Goal: Transaction & Acquisition: Purchase product/service

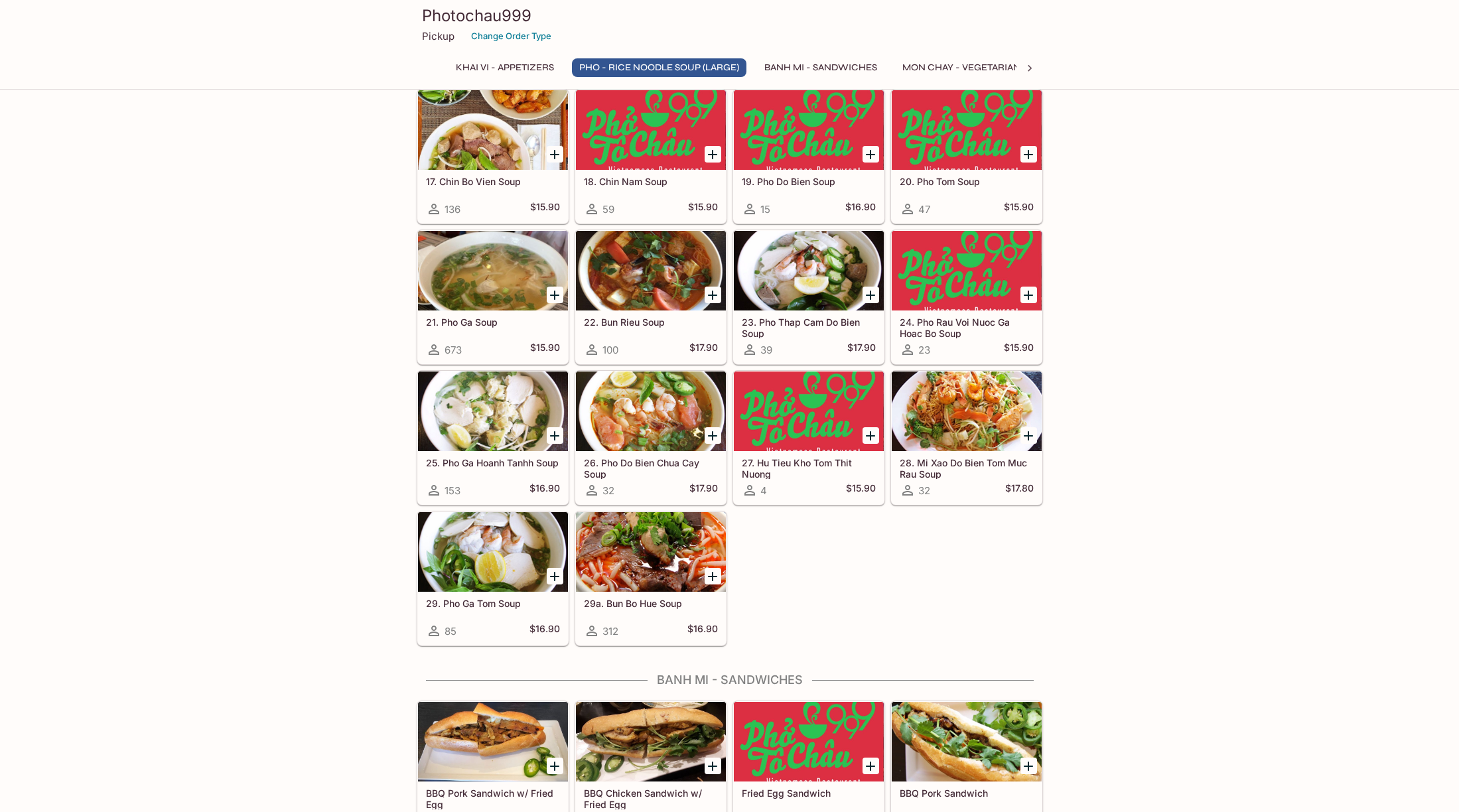
scroll to position [944, 0]
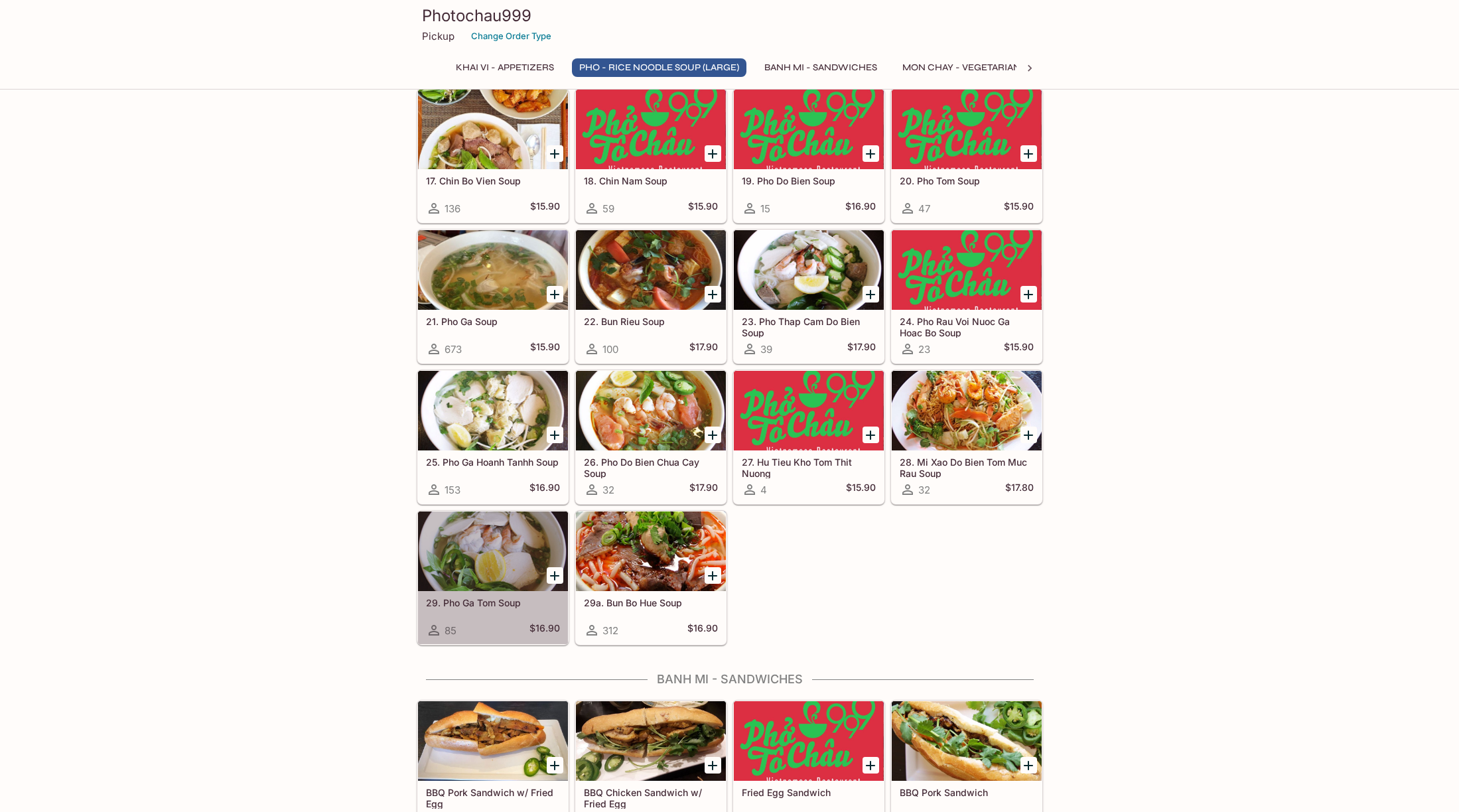
click at [474, 557] on div at bounding box center [493, 551] width 150 height 80
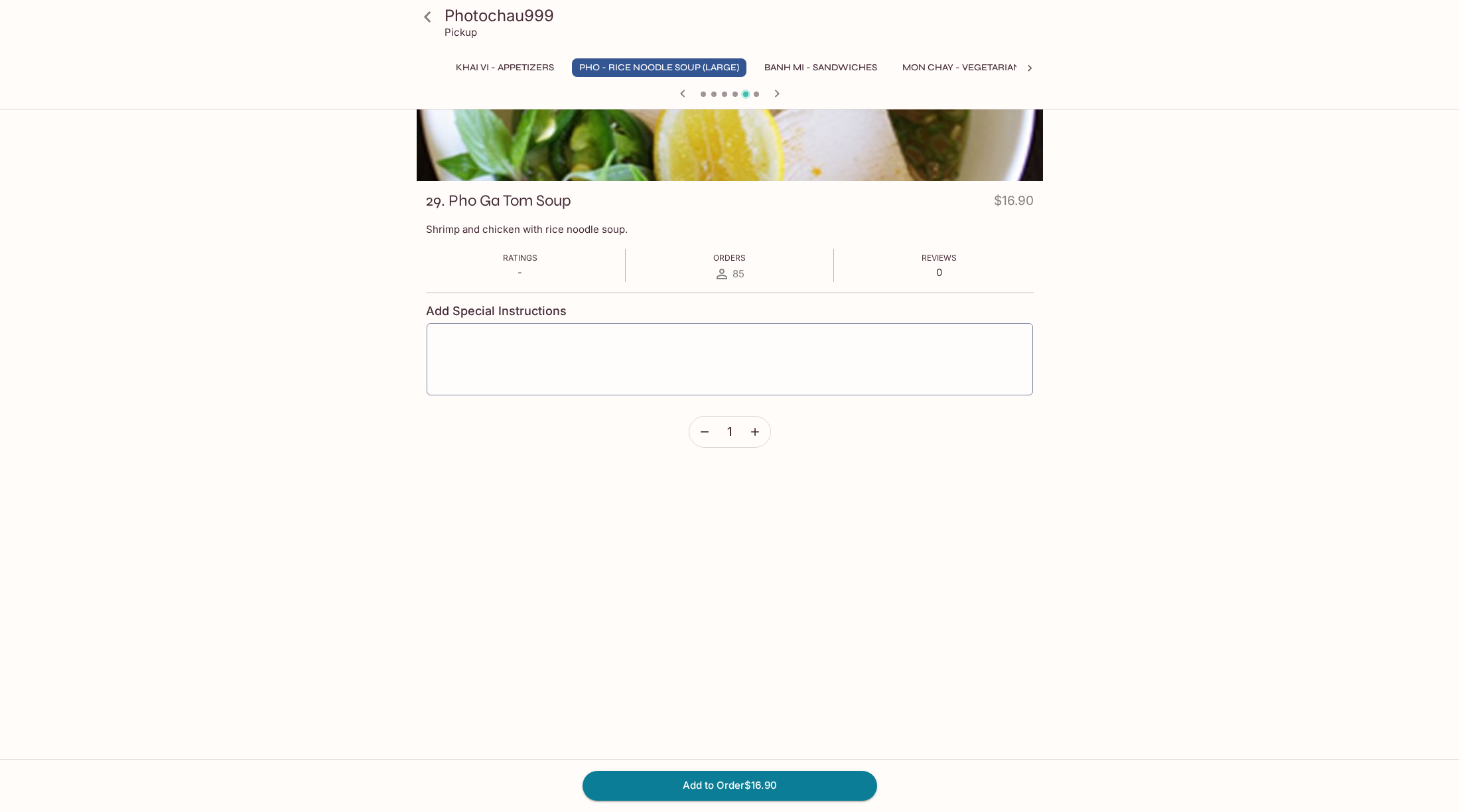
scroll to position [115, 0]
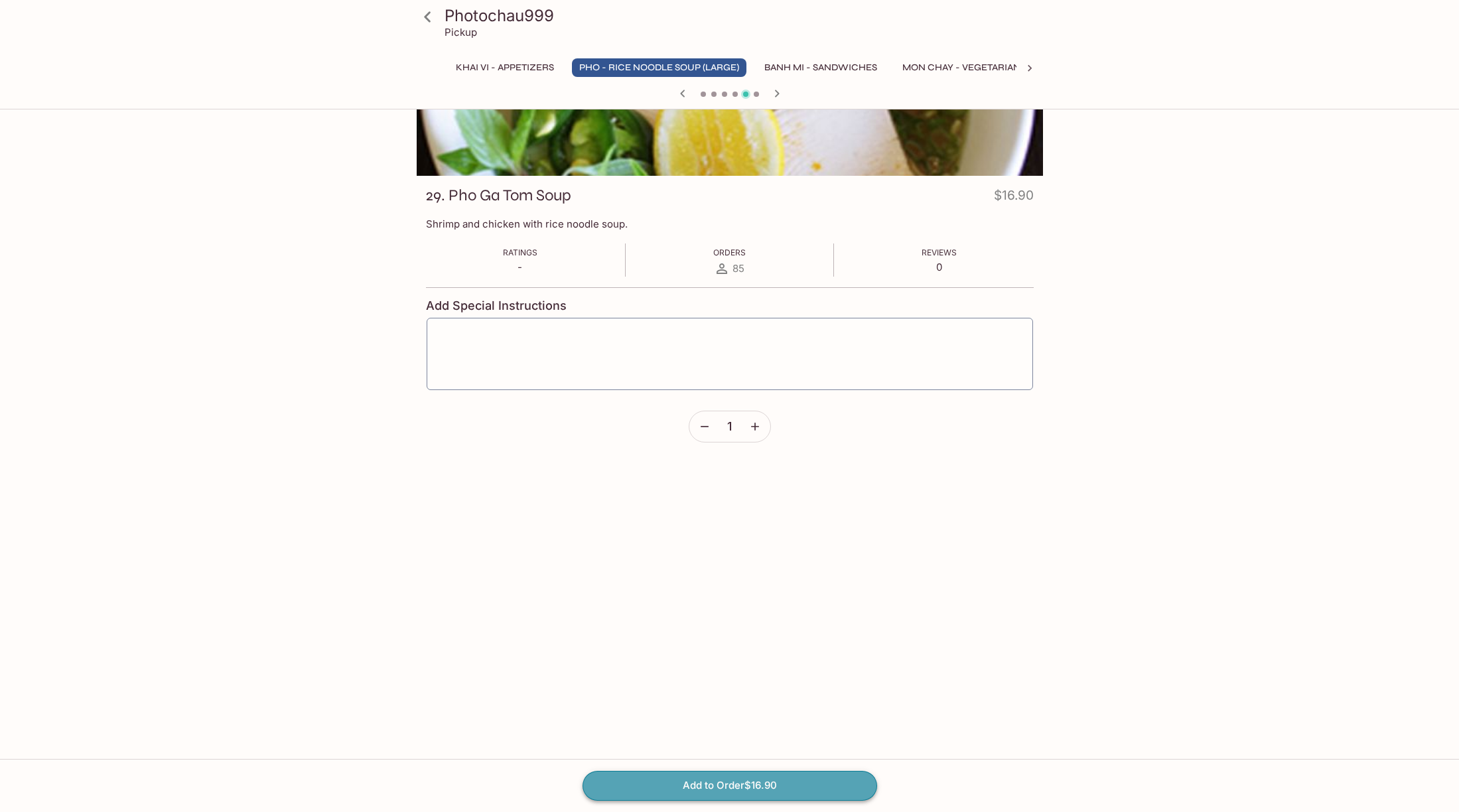
click at [739, 785] on button "Add to Order $16.90" at bounding box center [730, 785] width 294 height 29
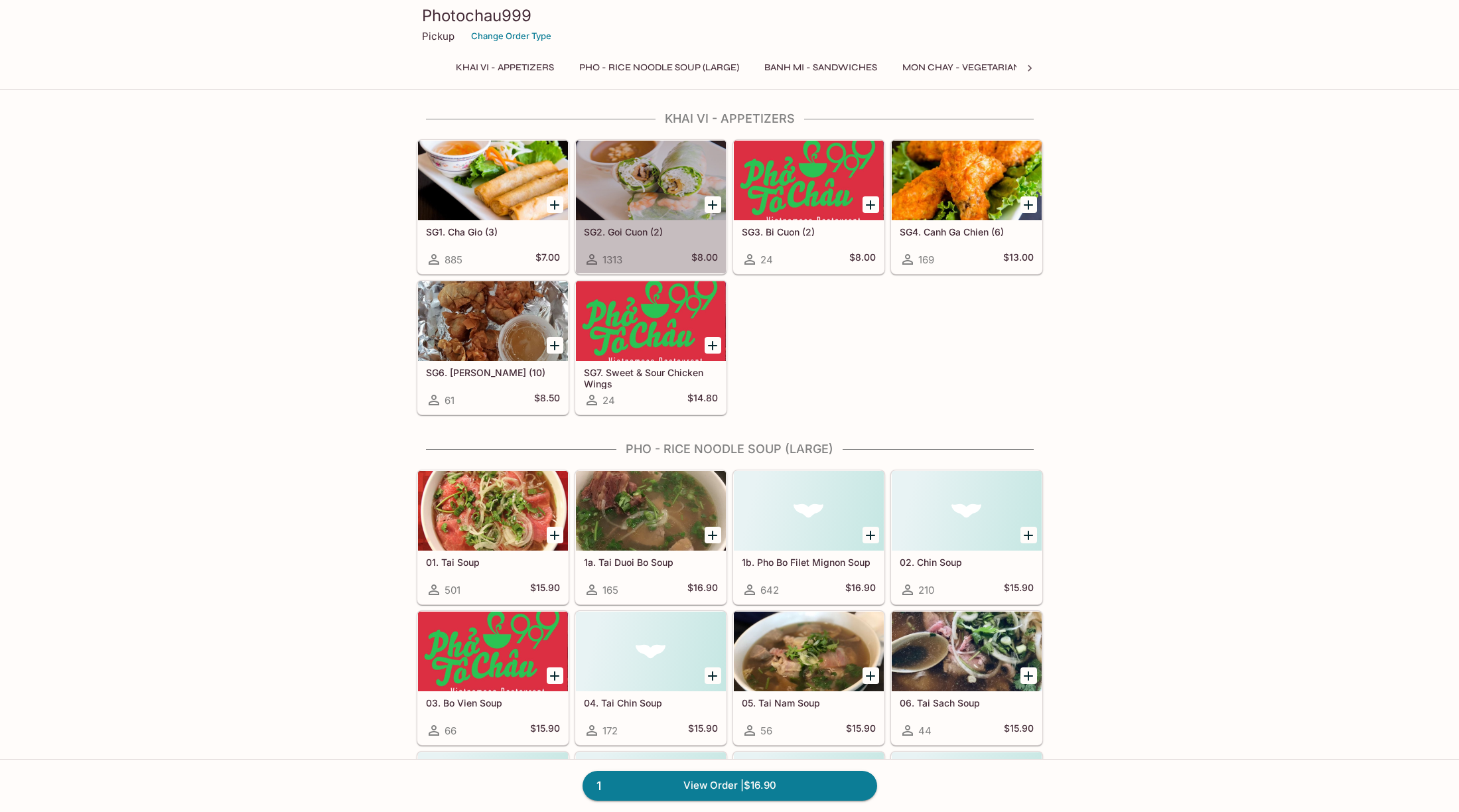
click at [630, 204] on div at bounding box center [651, 180] width 150 height 80
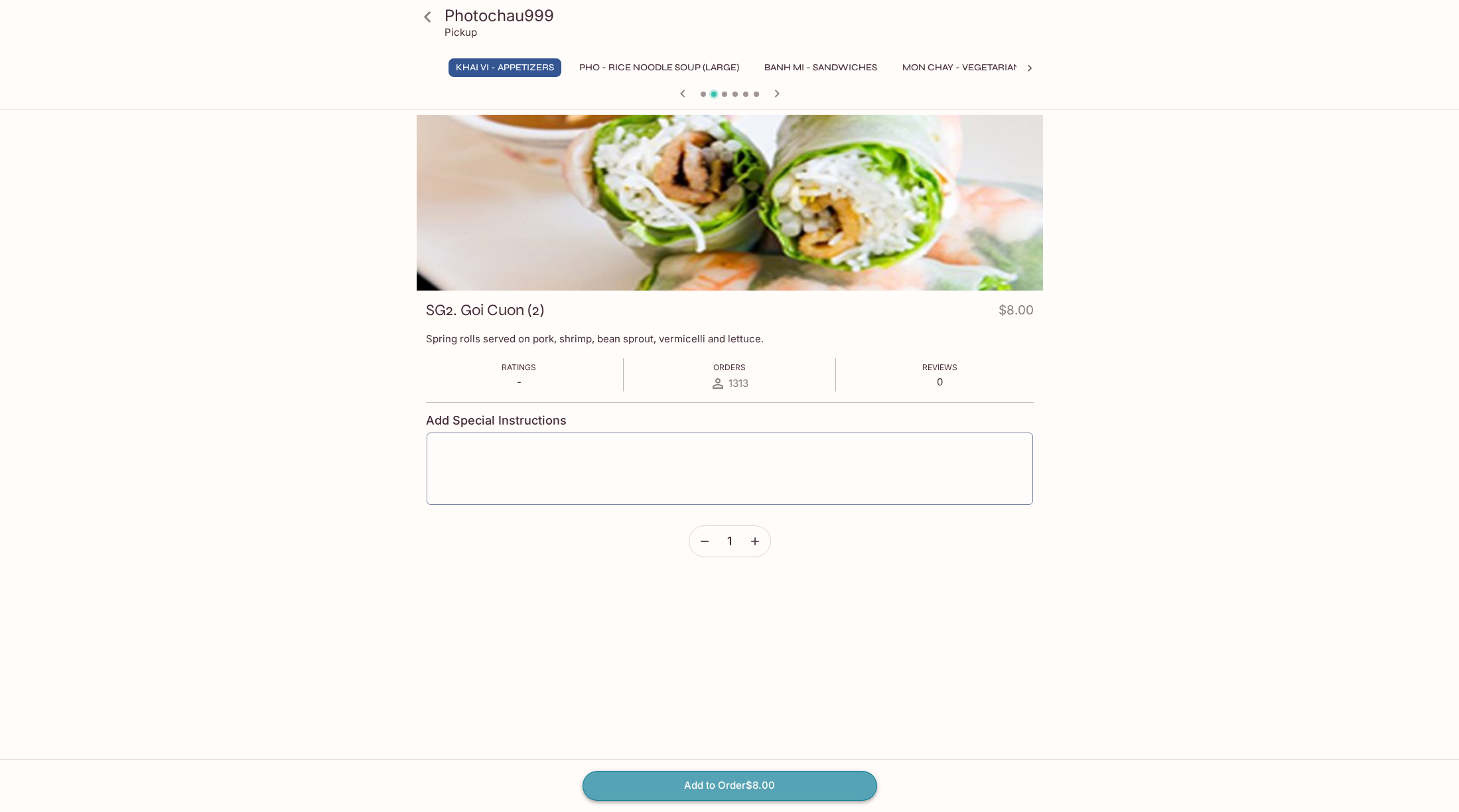
click at [736, 788] on button "Add to Order $8.00" at bounding box center [730, 785] width 294 height 29
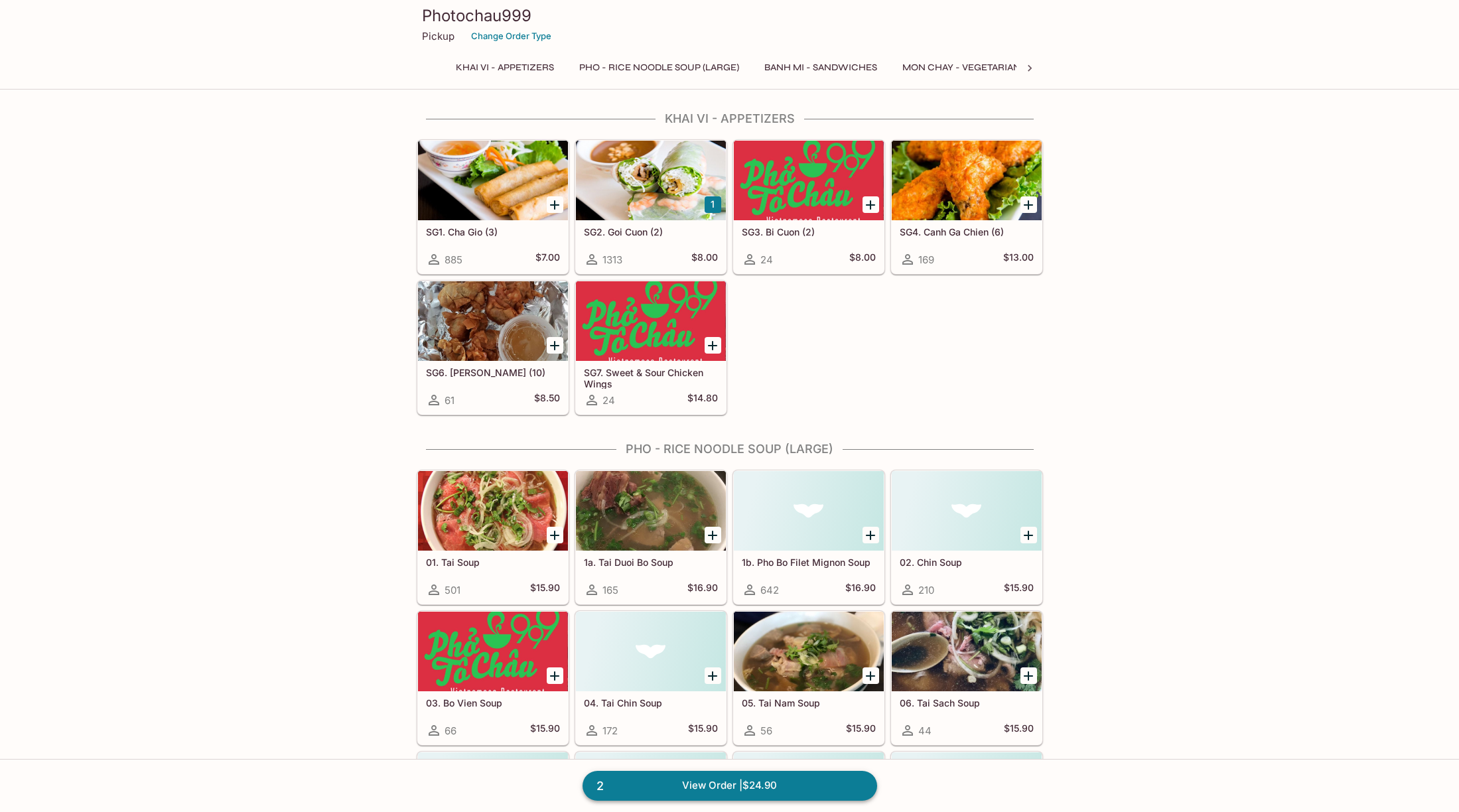
click at [749, 783] on link "2 View Order | $24.90" at bounding box center [730, 785] width 294 height 29
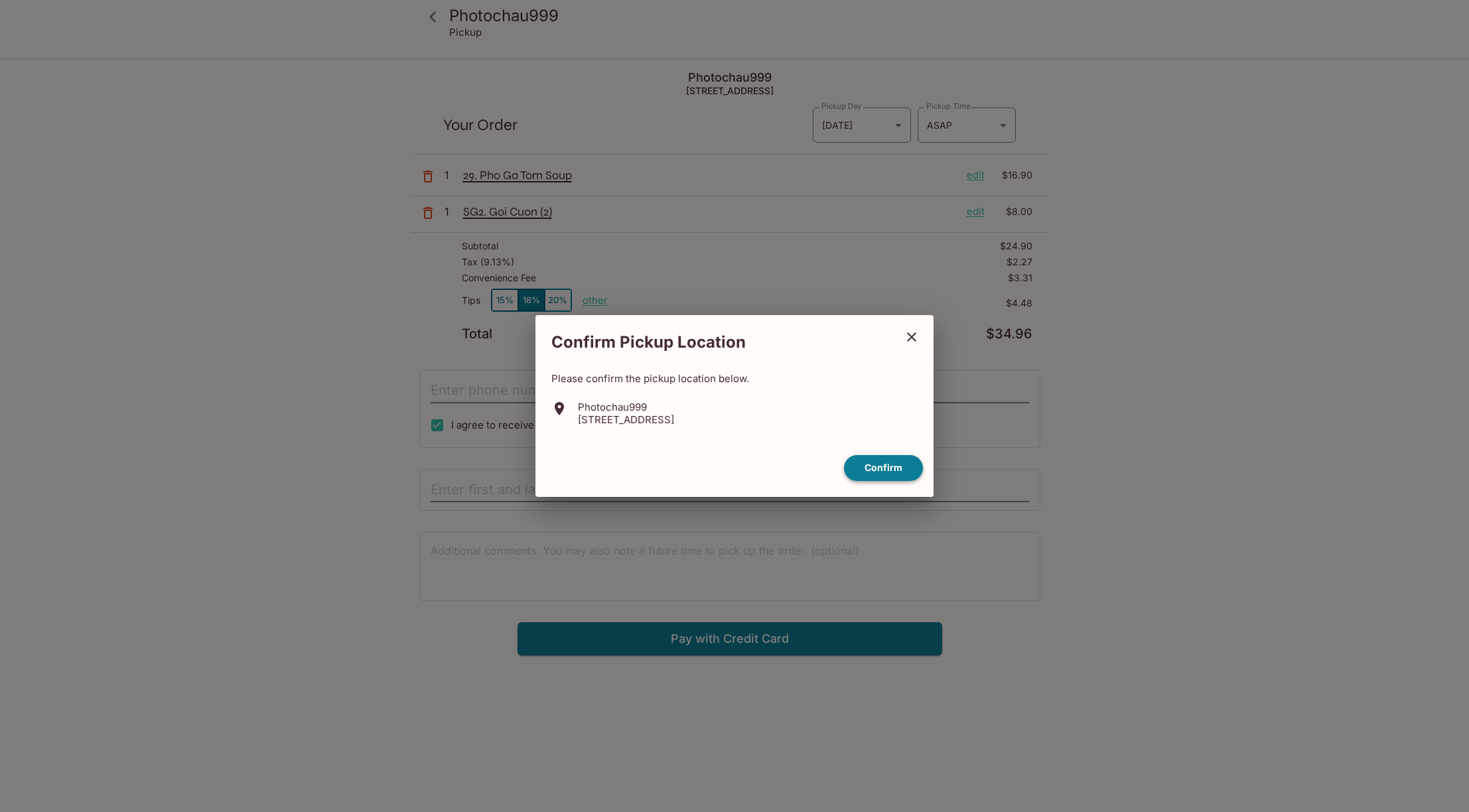
click at [889, 466] on button "Confirm" at bounding box center [883, 468] width 79 height 26
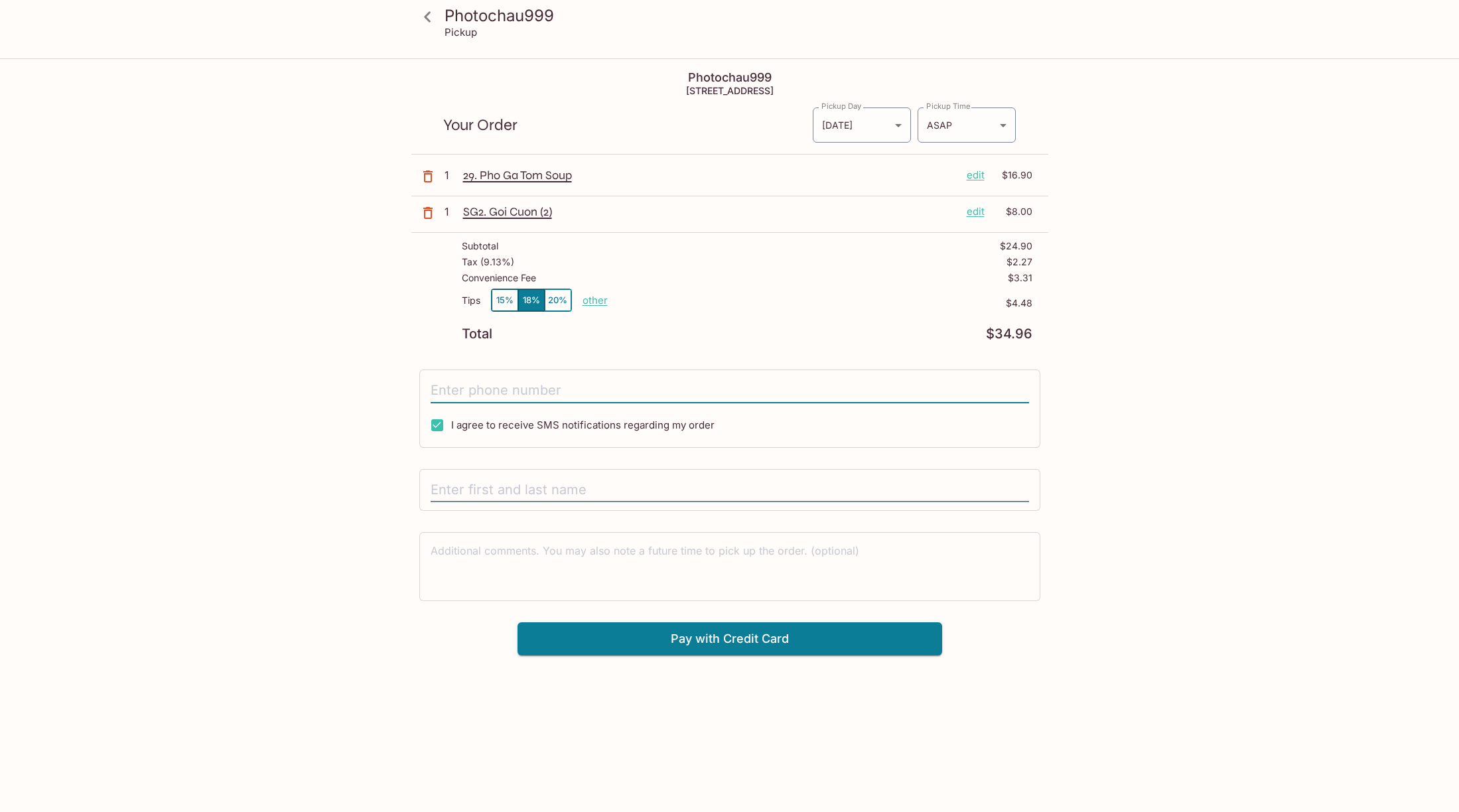
click at [471, 385] on input "tel" at bounding box center [730, 391] width 599 height 25
type input "[PHONE_NUMBER]"
click at [474, 492] on input "text" at bounding box center [730, 490] width 599 height 25
click at [689, 640] on button "Pay with Credit Card" at bounding box center [730, 638] width 424 height 33
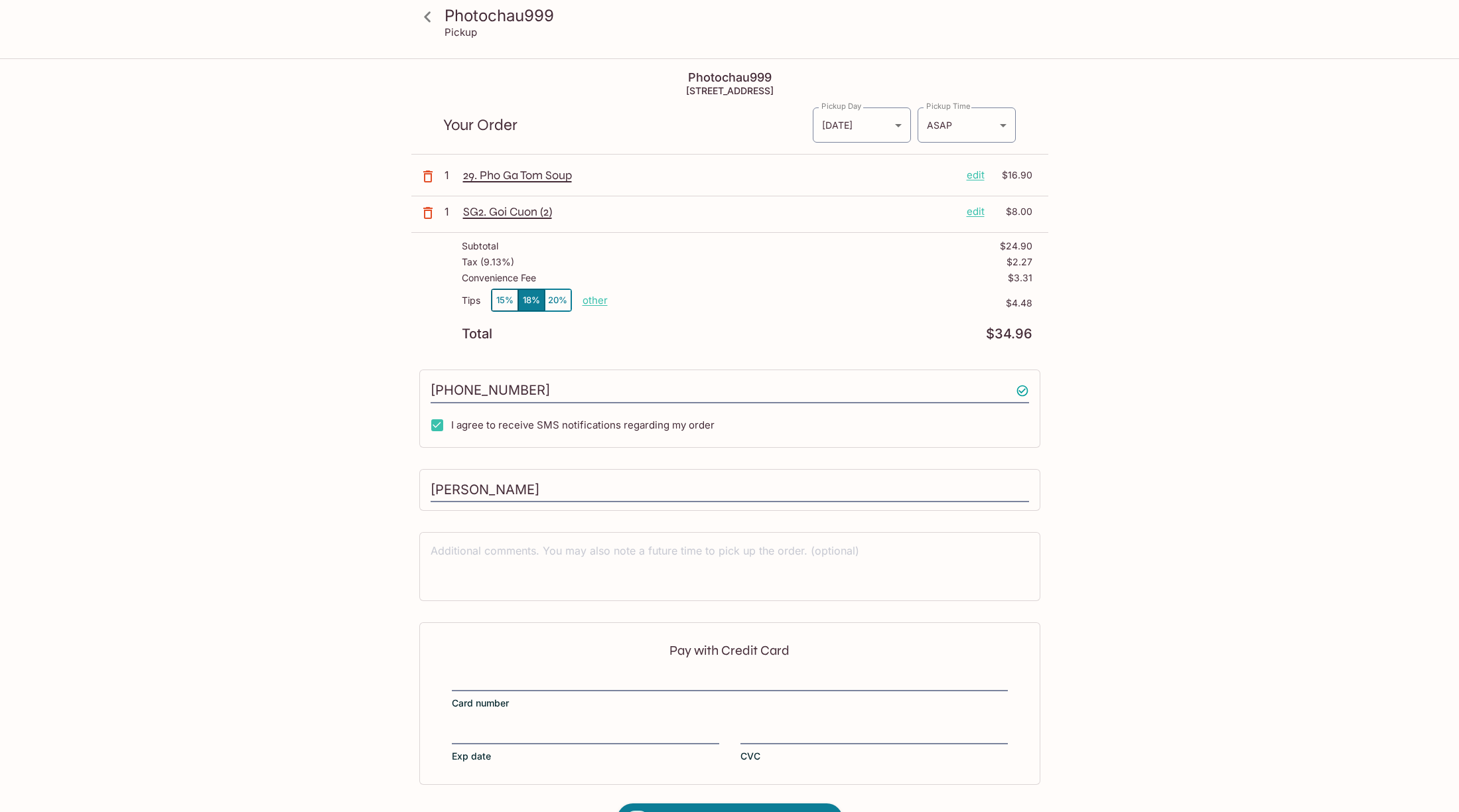
scroll to position [60, 0]
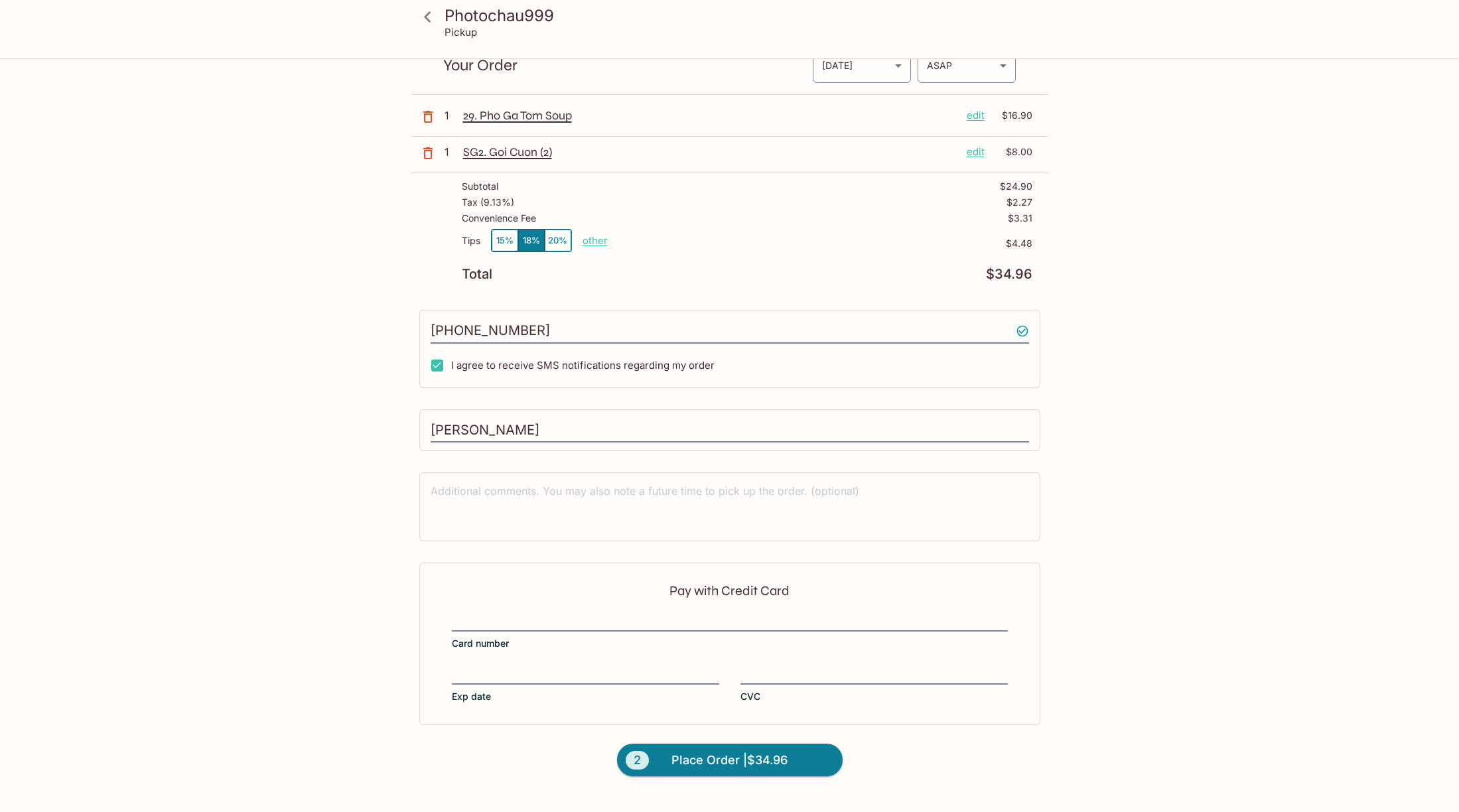
click at [532, 614] on div at bounding box center [730, 622] width 556 height 18
click at [532, 614] on input "Card number" at bounding box center [730, 614] width 556 height 1
click at [0, 811] on com-1password-button at bounding box center [0, 812] width 0 height 0
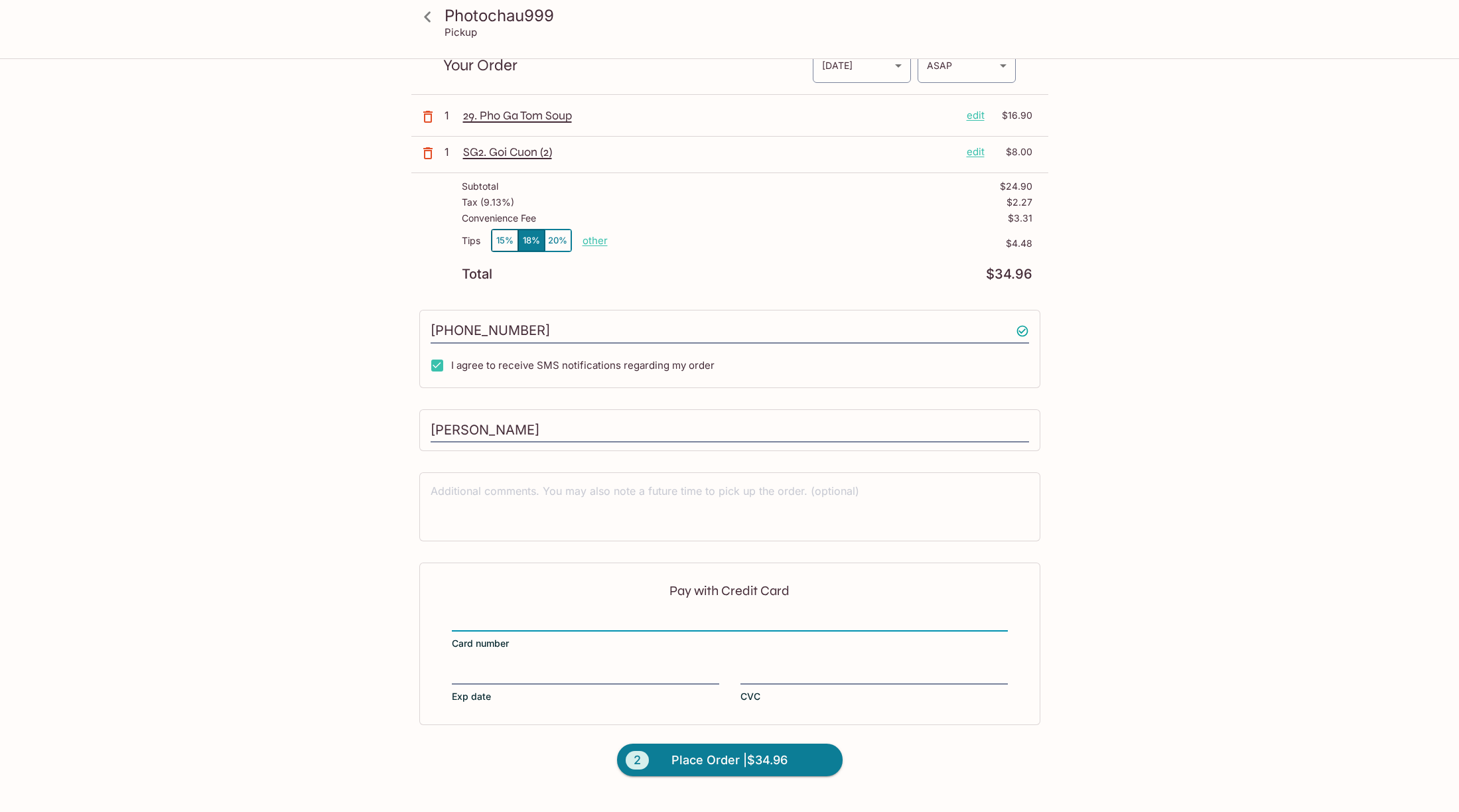
click at [0, 811] on com-1password-button at bounding box center [0, 812] width 0 height 0
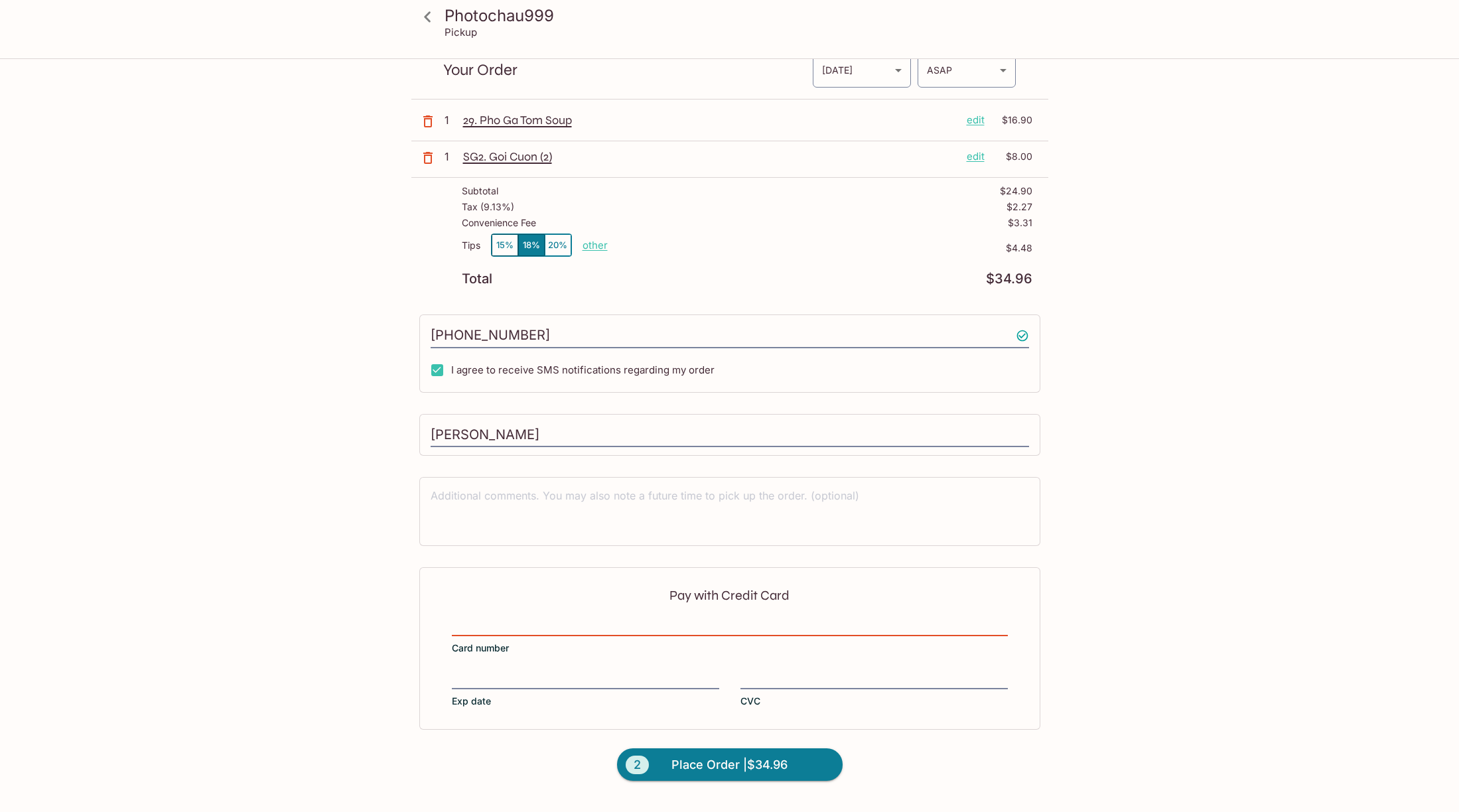
scroll to position [57, 0]
click at [495, 436] on input "Bultan" at bounding box center [730, 434] width 599 height 25
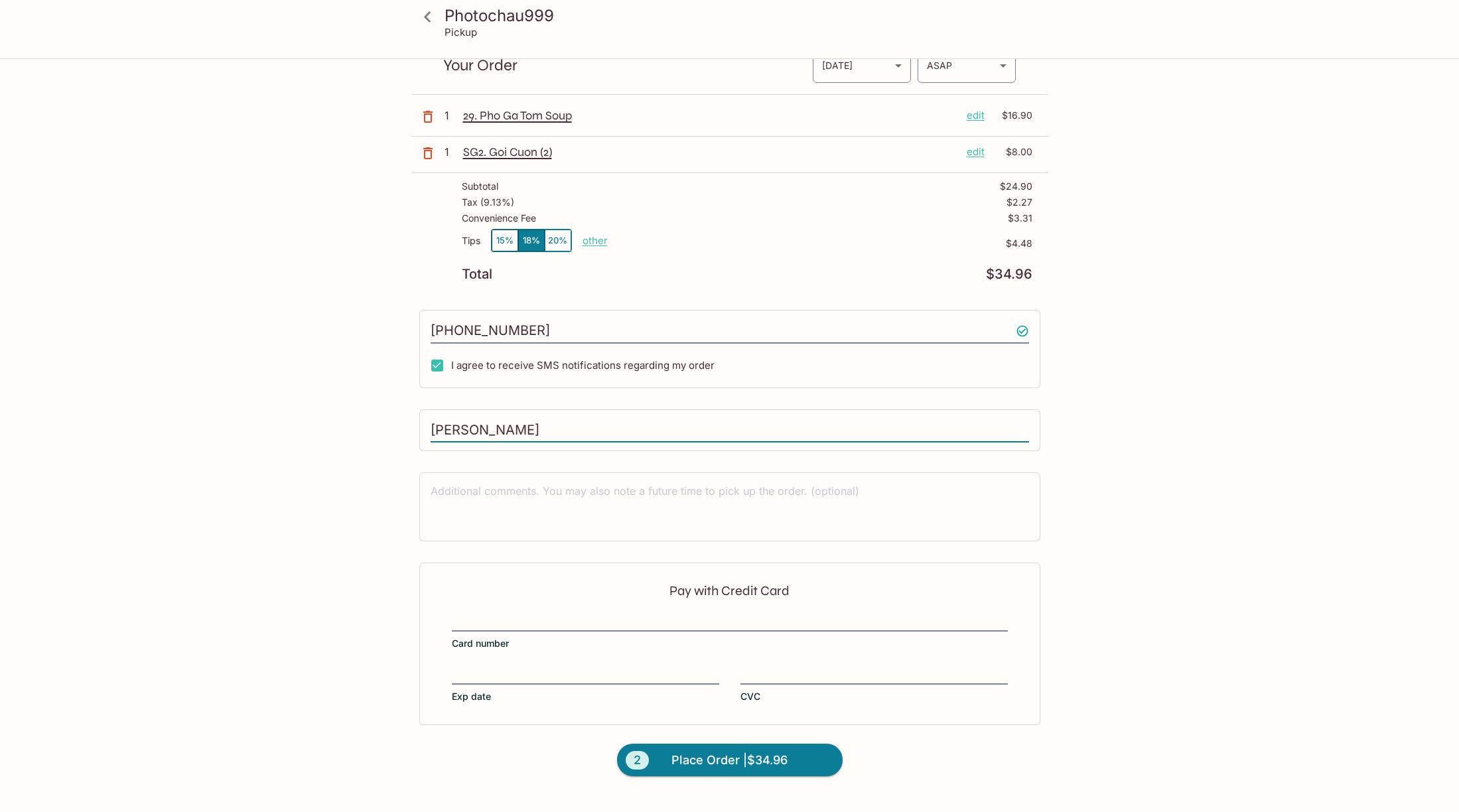
click at [364, 472] on div "Photochau999 Pickup Photochau999 [STREET_ADDRESS] Your Order Pickup Day [DATE] …" at bounding box center [730, 398] width 850 height 795
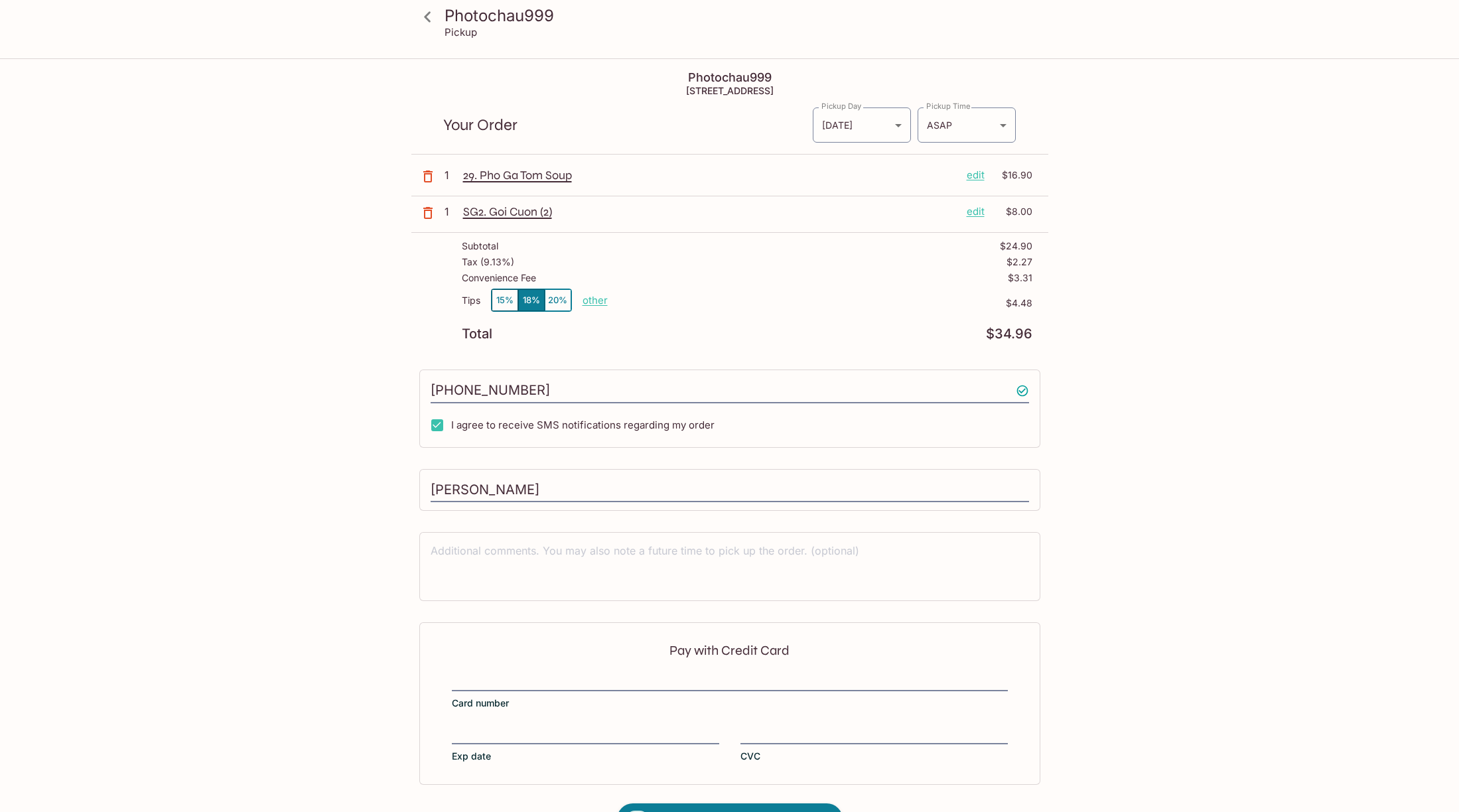
click at [429, 491] on div "[PERSON_NAME]" at bounding box center [730, 491] width 621 height 43
click at [433, 488] on input "[PERSON_NAME]" at bounding box center [730, 490] width 599 height 25
type input "[PERSON_NAME]"
click at [354, 640] on div "Photochau999 Pickup Photochau999 [STREET_ADDRESS] Your Order Pickup Day [DATE] …" at bounding box center [730, 457] width 850 height 795
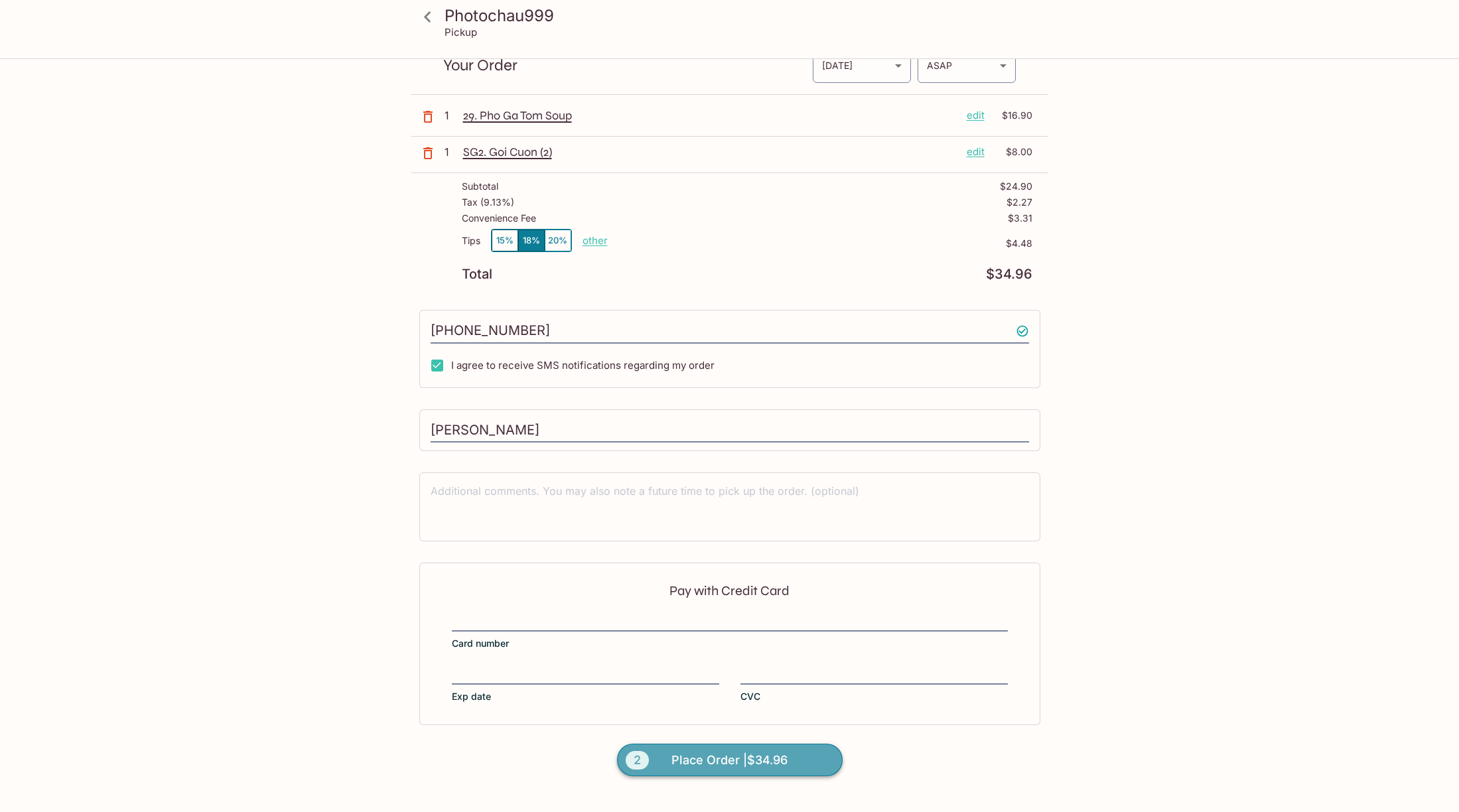
click at [742, 757] on span "Place Order | $34.96" at bounding box center [730, 761] width 116 height 21
